Goal: Information Seeking & Learning: Learn about a topic

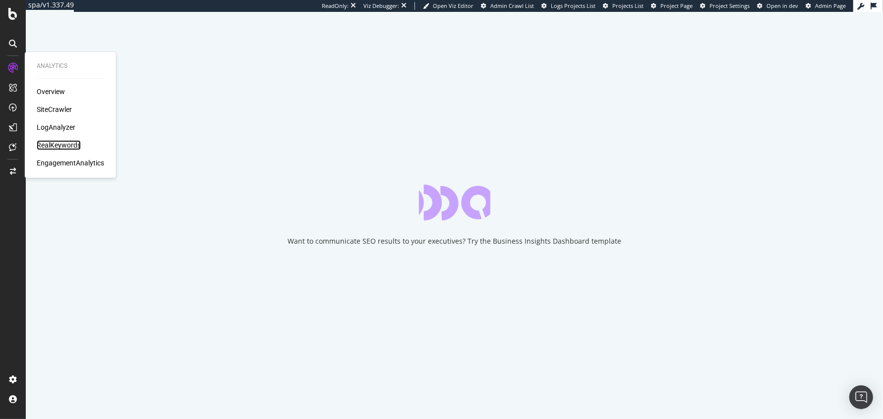
click at [52, 145] on div "RealKeywords" at bounding box center [59, 145] width 44 height 10
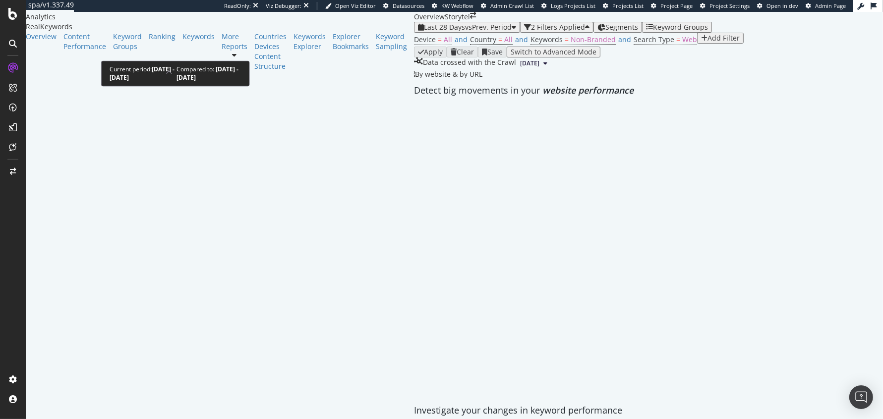
click at [424, 32] on span "Last 28 Days" at bounding box center [444, 26] width 41 height 9
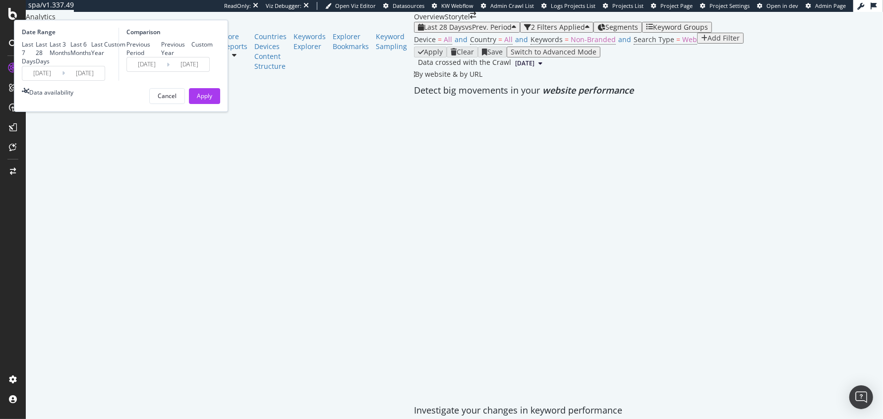
click at [104, 57] on div "Last Year" at bounding box center [97, 48] width 13 height 17
type input "2024/09/26"
type input "2023/09/27"
type input "2024/09/25"
click at [192, 57] on div "Previous Year" at bounding box center [176, 48] width 31 height 17
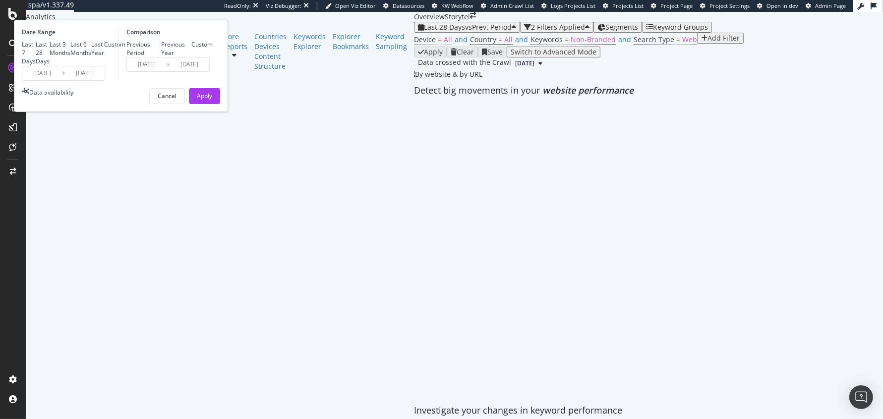
type input "2023/09/28"
type input "2024/09/26"
click at [212, 100] on div "Apply" at bounding box center [204, 96] width 15 height 8
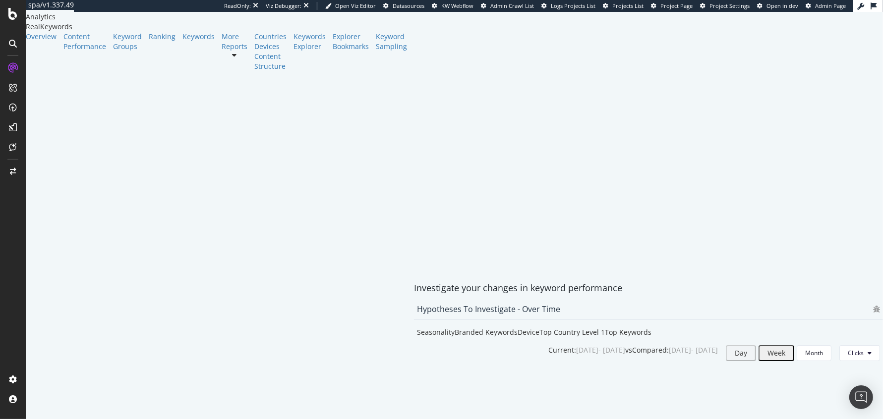
scroll to position [123, 0]
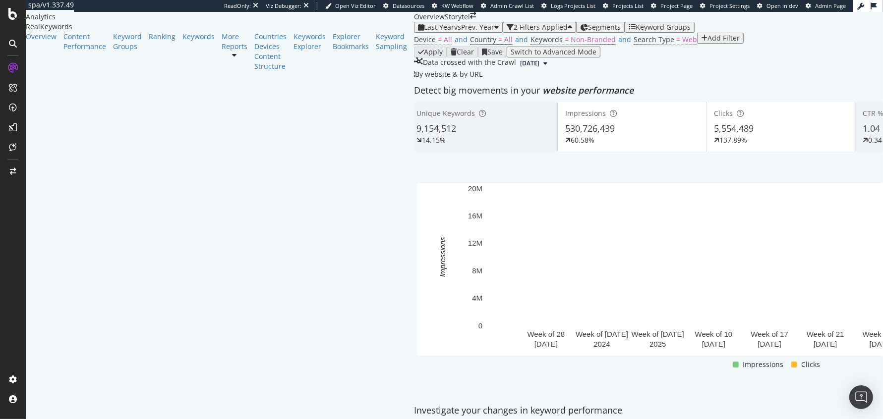
scroll to position [1, 0]
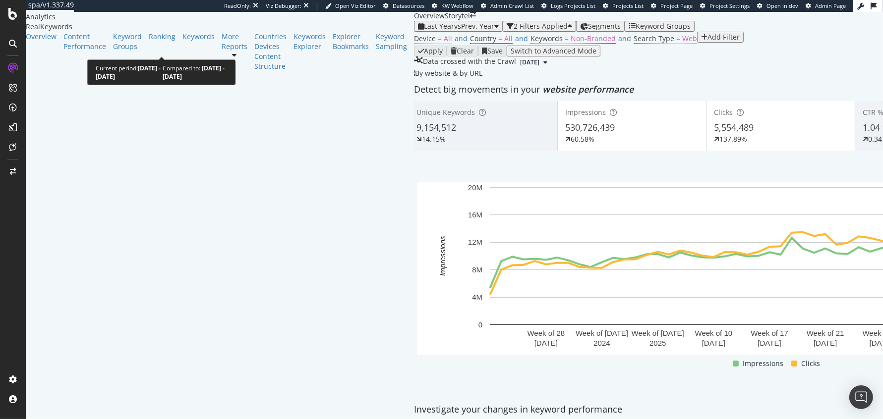
click at [424, 31] on span "Last Year" at bounding box center [439, 25] width 30 height 9
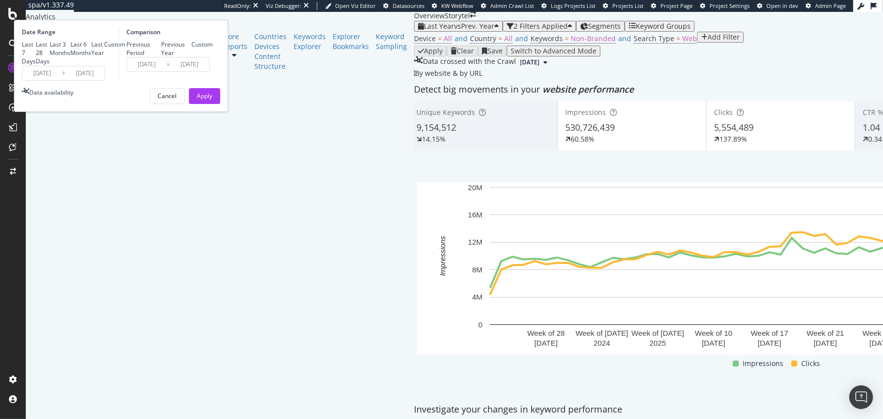
click at [545, 46] on div "Device = All and Country = All and Keywords = Non-Branded and Search Type = Web…" at bounding box center [780, 39] width 733 height 14
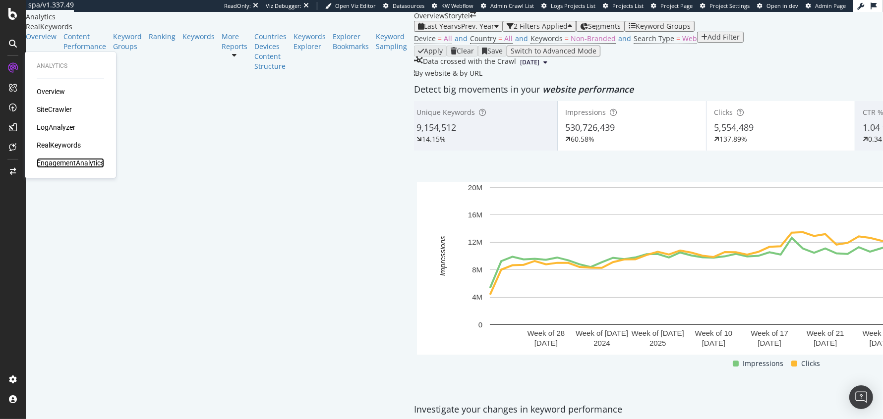
click at [47, 166] on div "EngagementAnalytics" at bounding box center [70, 163] width 67 height 10
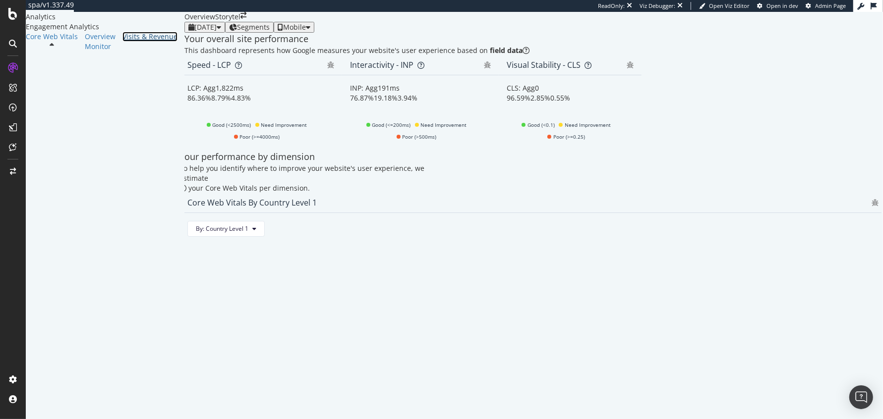
click at [122, 42] on div "Visits & Revenue" at bounding box center [149, 37] width 55 height 10
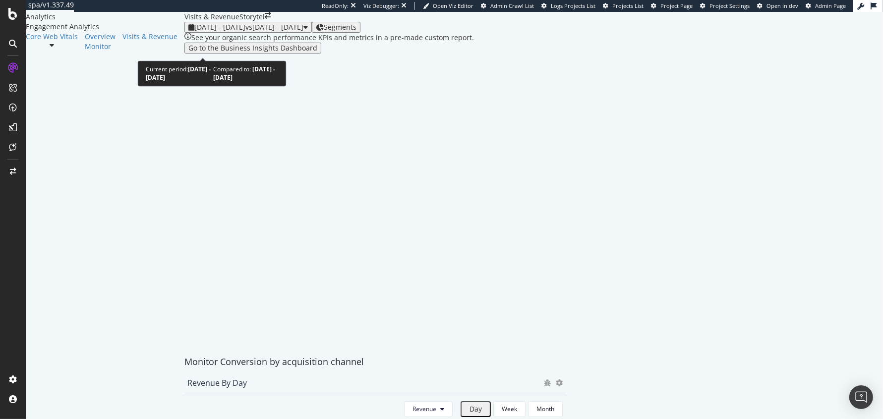
click at [188, 31] on div "2025 Sep. 1st - Sep. 28th vs 2025 Aug. 4th - Aug. 31st" at bounding box center [247, 27] width 119 height 8
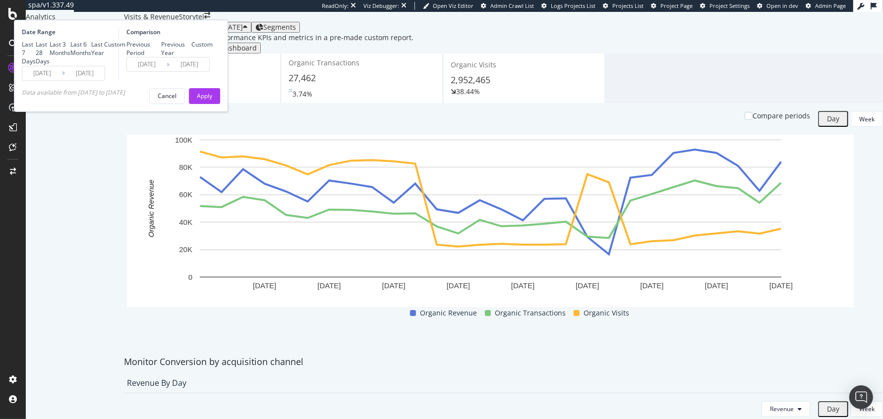
click at [104, 57] on div "Last Year" at bounding box center [97, 48] width 13 height 17
type input "2024/09/29"
type input "2023/09/30"
type input "2024/09/28"
click at [192, 57] on div "Previous Year" at bounding box center [176, 48] width 31 height 17
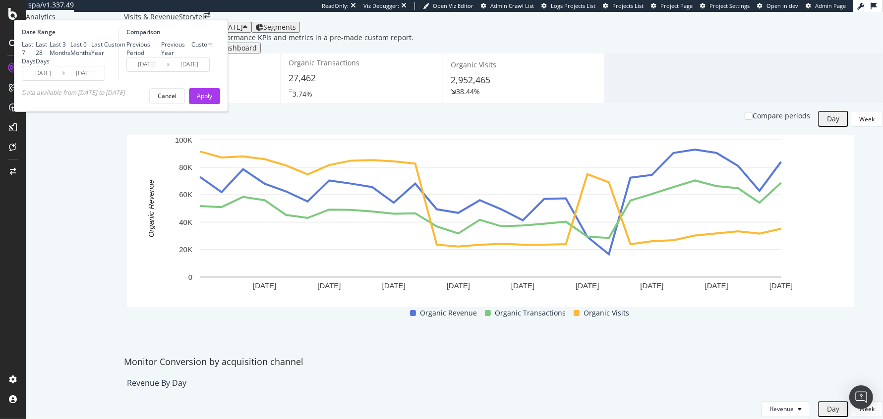
type input "2023/10/01"
type input "2024/09/29"
click at [212, 100] on div "Apply" at bounding box center [204, 96] width 15 height 8
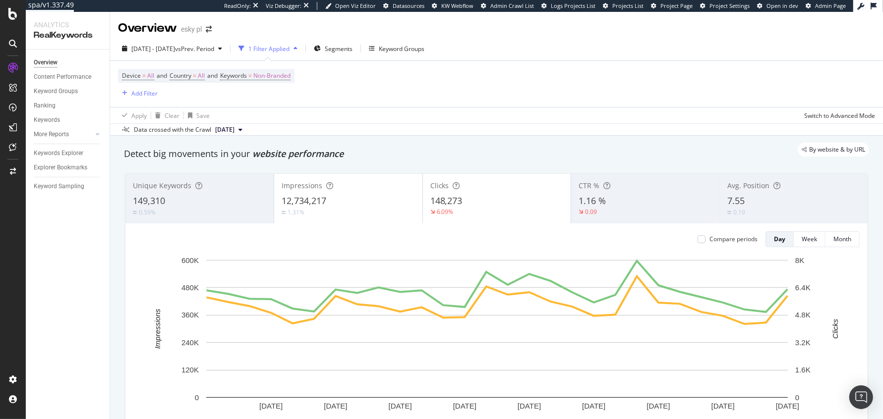
click at [346, 76] on div "Device = All and Country = All and Keywords = Non-Branded Add Filter" at bounding box center [496, 84] width 757 height 46
click at [708, 33] on div "Overview esky pl" at bounding box center [496, 24] width 773 height 25
click at [664, 10] on div "ReadOnly: Viz Debugger: Open Viz Editor Datasources KW Webflow Admin Crawl List…" at bounding box center [538, 6] width 629 height 12
click at [674, 7] on span "Project Page" at bounding box center [676, 5] width 32 height 7
click at [625, 6] on span "Projects List" at bounding box center [627, 5] width 31 height 7
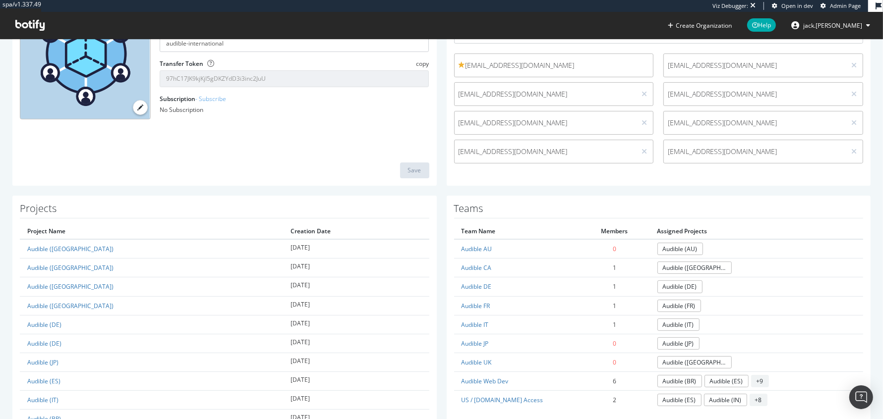
scroll to position [202, 0]
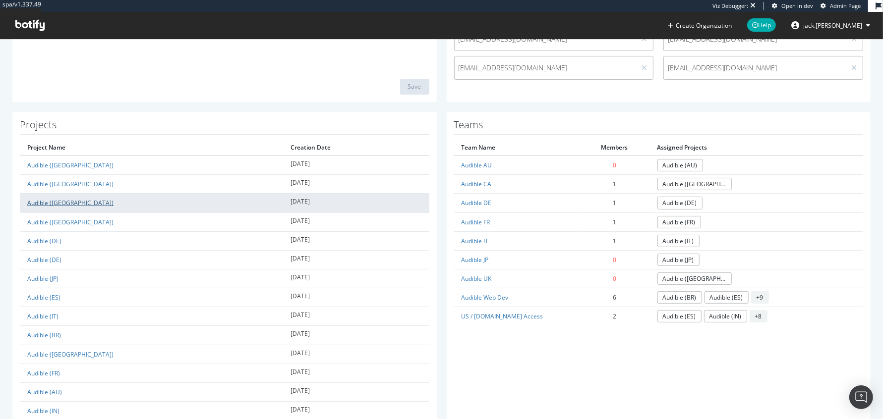
click at [36, 201] on link "Audible ([GEOGRAPHIC_DATA])" at bounding box center [70, 203] width 86 height 8
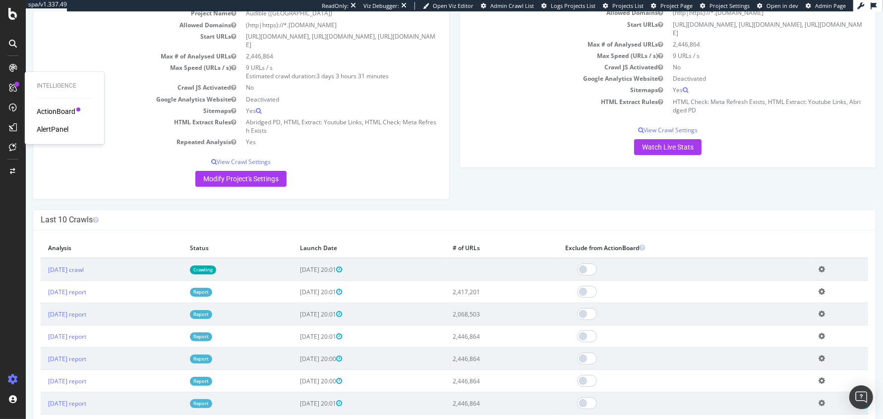
scroll to position [202, 0]
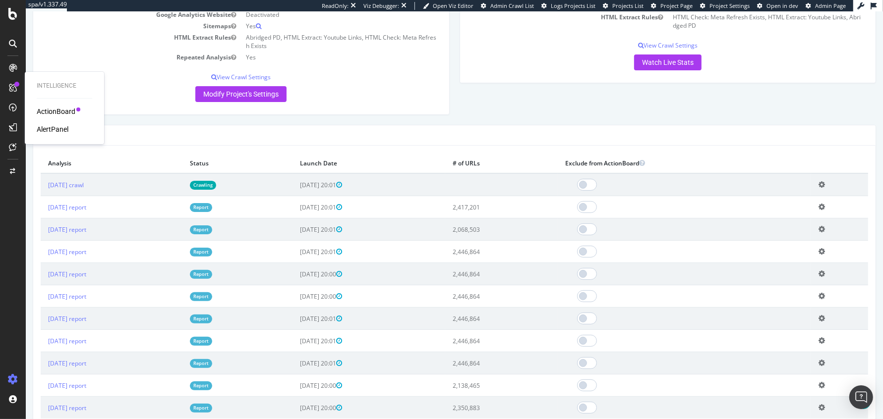
click at [212, 212] on link "Report" at bounding box center [201, 207] width 22 height 8
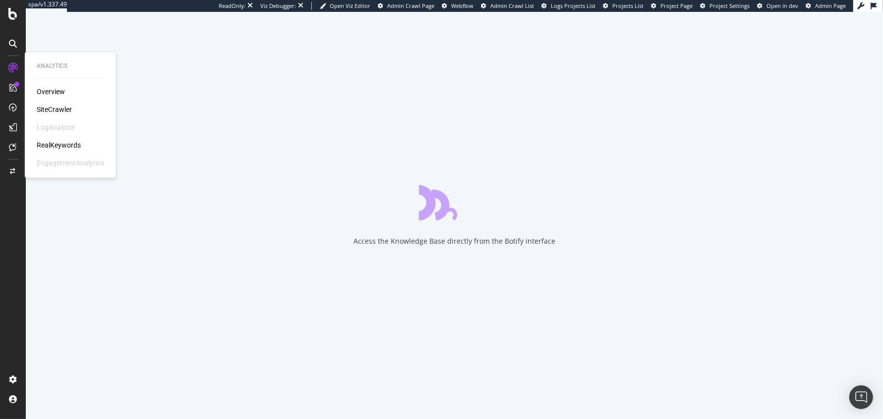
click at [53, 144] on div "RealKeywords" at bounding box center [59, 145] width 44 height 10
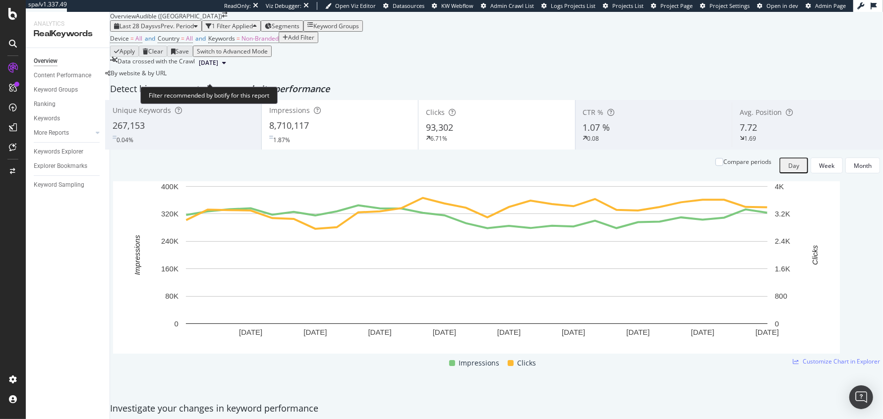
click at [249, 46] on span "Device = All and Country = All and Keywords = Non-Branded" at bounding box center [194, 39] width 169 height 14
click at [235, 43] on span "Keywords" at bounding box center [221, 38] width 27 height 8
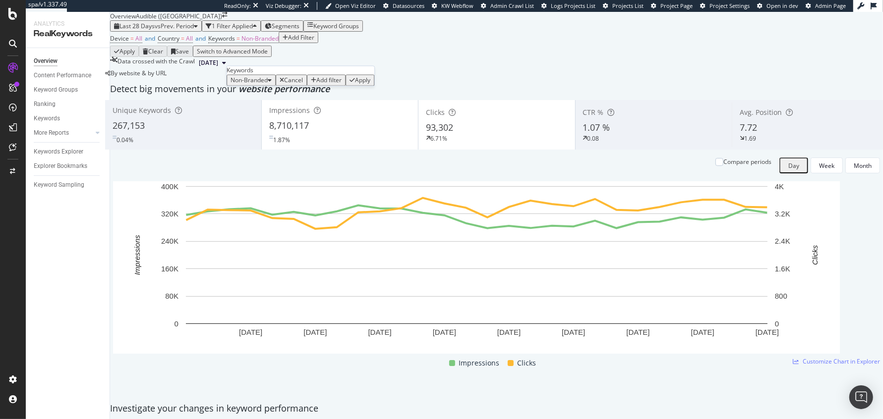
click at [268, 85] on span "Non-Branded" at bounding box center [249, 80] width 37 height 8
click at [265, 187] on span "All" at bounding box center [293, 191] width 101 height 9
click at [333, 85] on div "Apply" at bounding box center [332, 80] width 15 height 8
